Goal: Communication & Community: Answer question/provide support

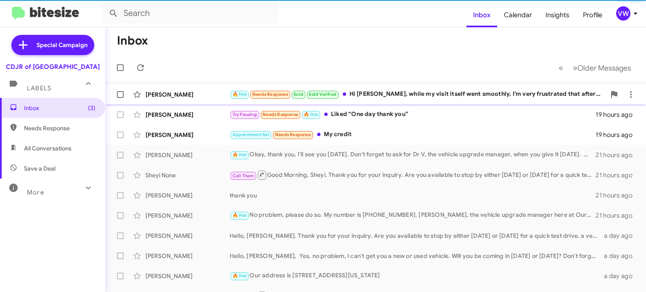
click at [269, 95] on span "Needs Response" at bounding box center [270, 94] width 36 height 5
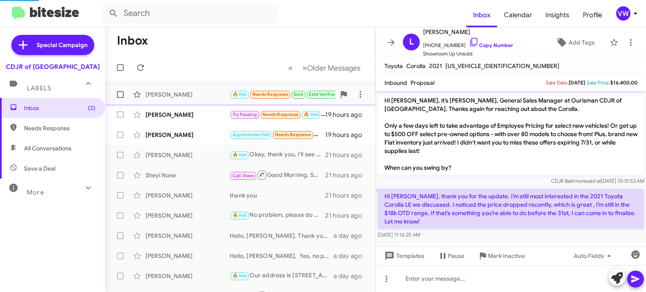
scroll to position [194, 0]
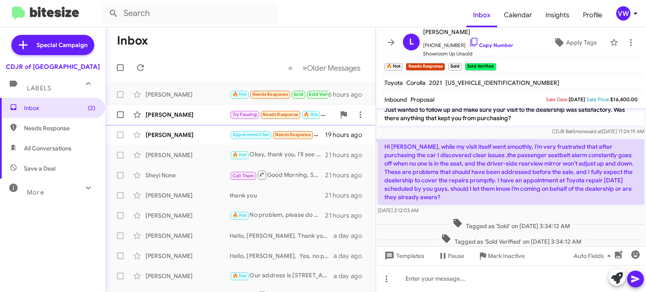
click at [168, 112] on div "[PERSON_NAME]" at bounding box center [188, 115] width 84 height 8
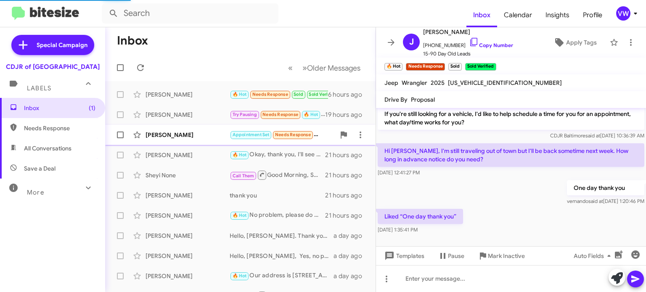
scroll to position [65, 0]
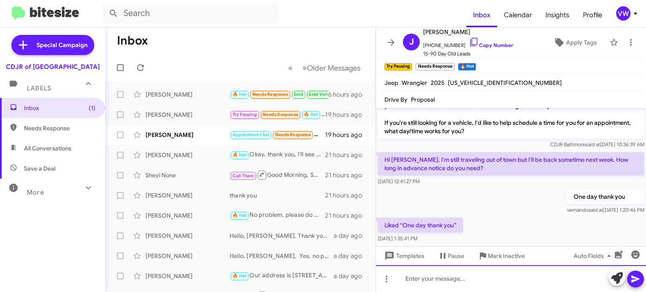
drag, startPoint x: 448, startPoint y: 275, endPoint x: 460, endPoint y: 276, distance: 11.8
click at [449, 274] on div at bounding box center [511, 278] width 270 height 27
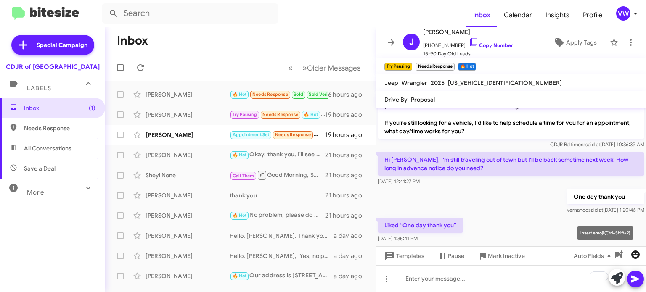
click at [630, 260] on button "button" at bounding box center [635, 255] width 17 height 17
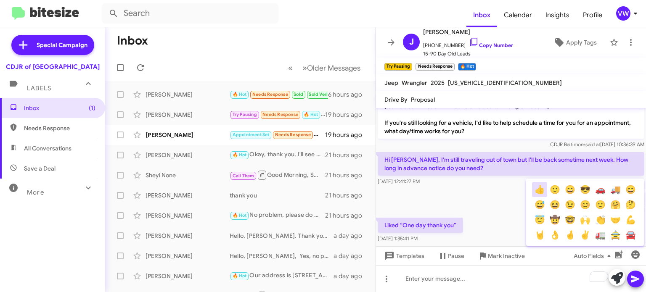
click at [542, 192] on button "👍" at bounding box center [539, 189] width 15 height 15
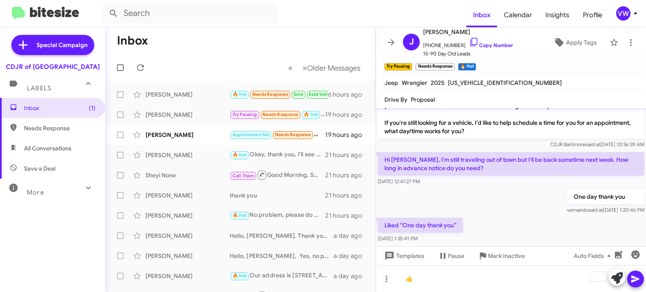
click at [642, 276] on button at bounding box center [635, 279] width 17 height 17
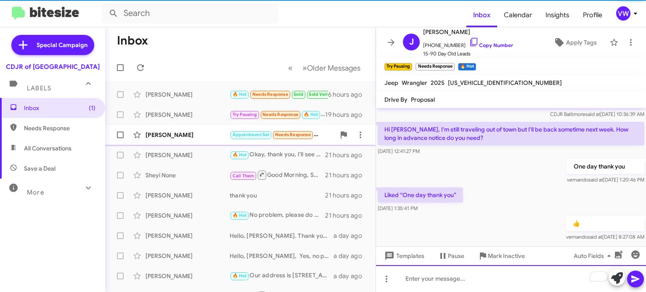
scroll to position [96, 0]
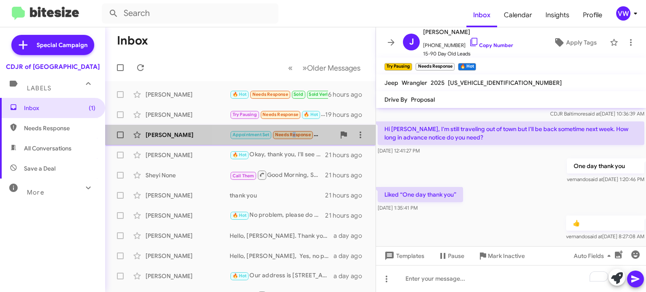
drag, startPoint x: 289, startPoint y: 135, endPoint x: 298, endPoint y: 129, distance: 10.3
click at [292, 131] on small "Needs Response" at bounding box center [293, 135] width 40 height 8
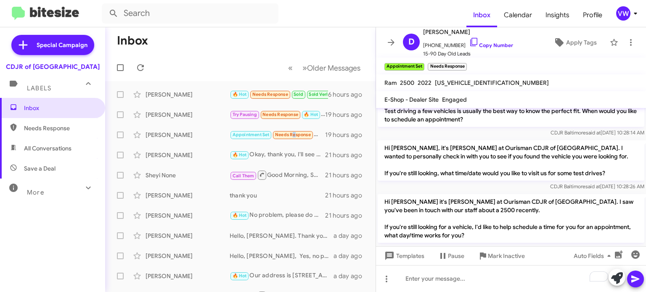
scroll to position [431, 0]
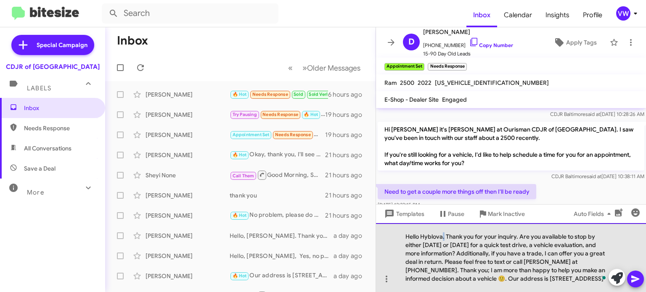
drag, startPoint x: 443, startPoint y: 236, endPoint x: 457, endPoint y: 225, distance: 17.9
click at [444, 236] on div "Hello Hyblova. Thank you for your inquiry. Are you available to stop by either …" at bounding box center [511, 257] width 270 height 69
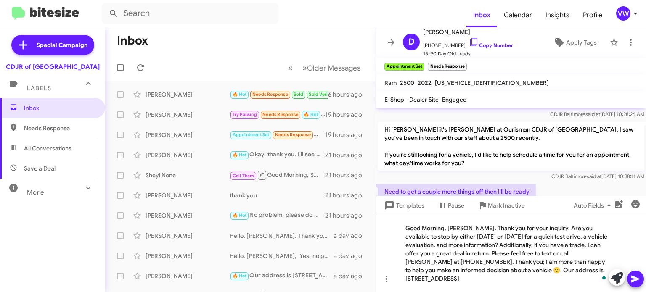
click at [637, 278] on icon at bounding box center [636, 279] width 10 height 10
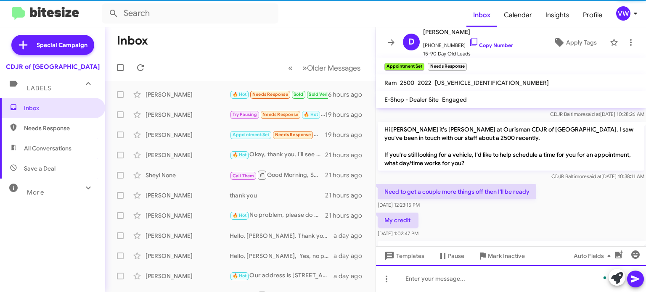
scroll to position [0, 0]
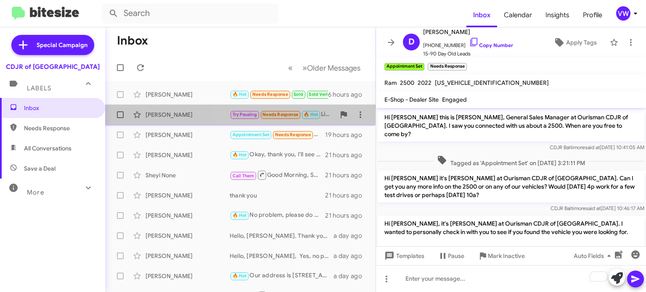
click at [289, 114] on span "Needs Response" at bounding box center [281, 114] width 36 height 5
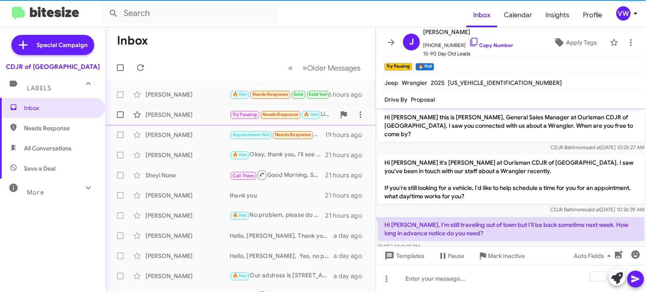
scroll to position [96, 0]
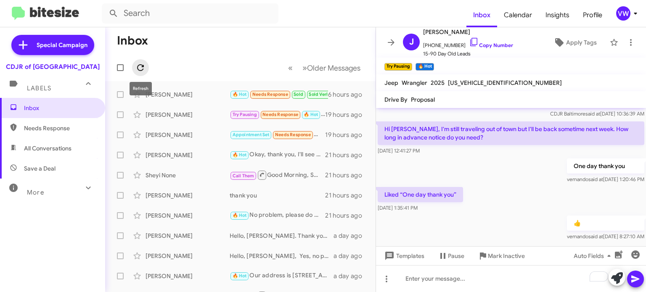
click at [138, 63] on icon at bounding box center [140, 68] width 10 height 10
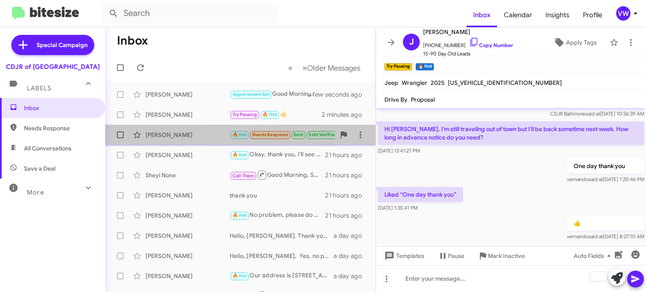
click at [266, 135] on span "Needs Response" at bounding box center [270, 134] width 36 height 5
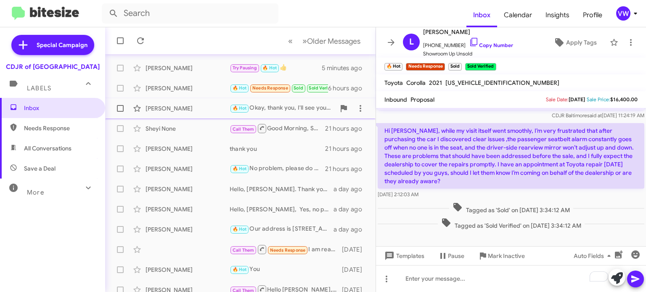
scroll to position [48, 0]
